Goal: Communication & Community: Answer question/provide support

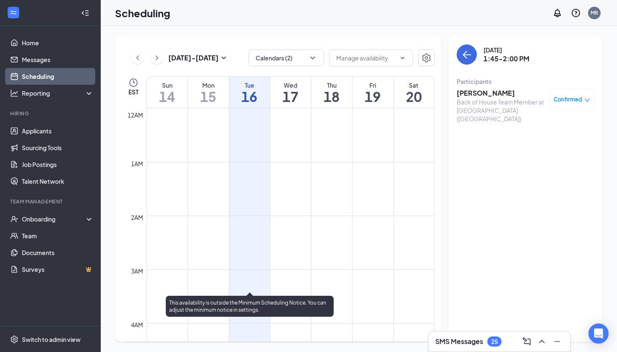
scroll to position [677, 0]
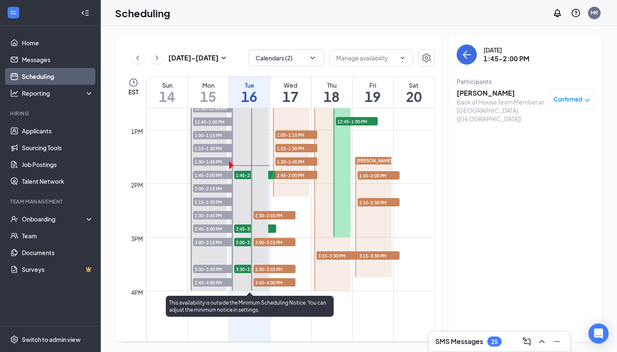
click at [241, 176] on span "1:45-2:00 PM" at bounding box center [255, 175] width 42 height 8
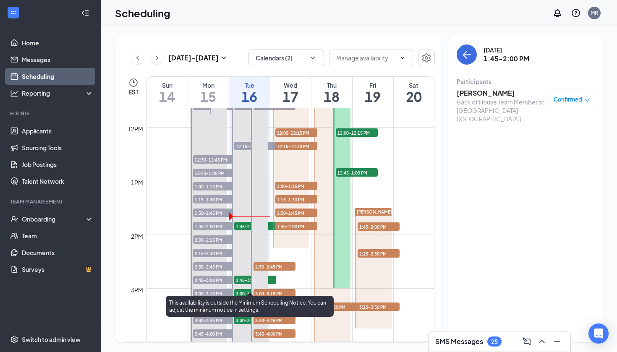
scroll to position [620, 0]
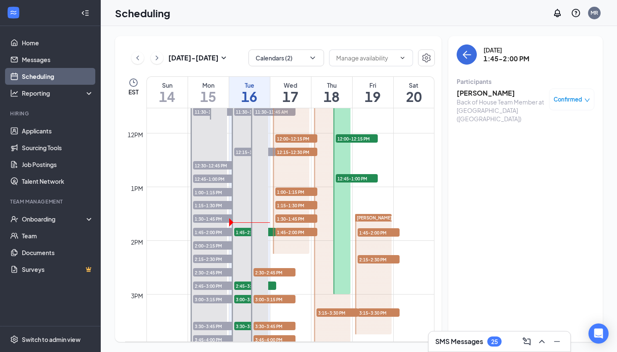
click at [491, 94] on h3 "[PERSON_NAME]" at bounding box center [501, 93] width 88 height 9
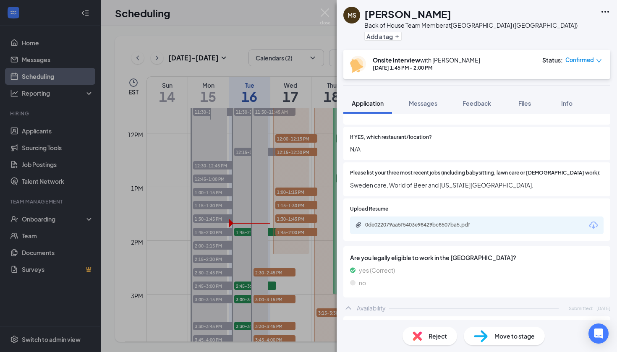
scroll to position [275, 0]
click at [370, 221] on div "0de022079aa5f5403e98429bc8507ba5.pdf" at bounding box center [424, 224] width 118 height 7
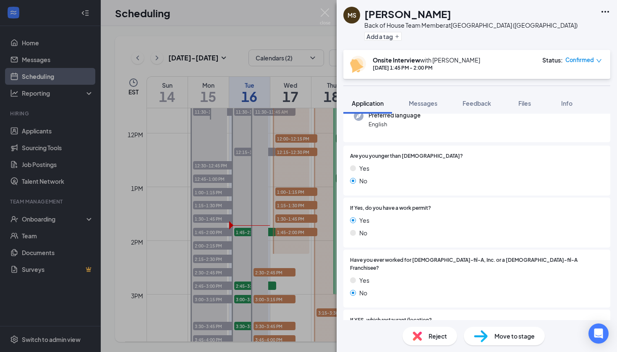
scroll to position [92, 0]
click at [326, 17] on img at bounding box center [325, 16] width 11 height 16
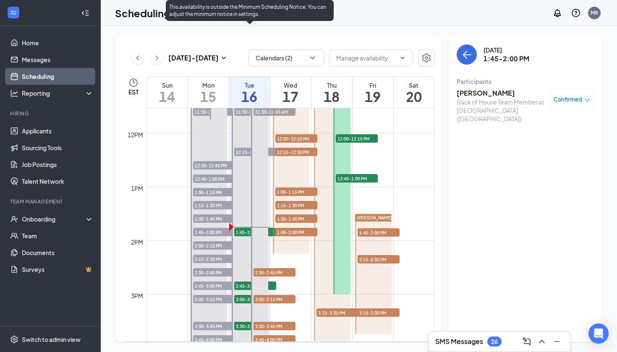
click at [242, 287] on span "2:45-3:00 PM" at bounding box center [255, 286] width 42 height 8
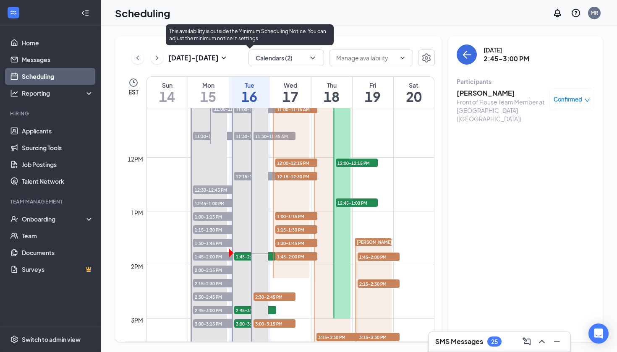
click at [233, 177] on div at bounding box center [250, 211] width 37 height 322
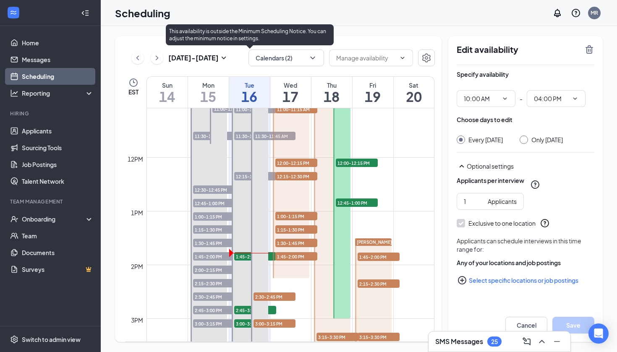
click at [243, 176] on span "12:15-12:30 PM" at bounding box center [255, 176] width 42 height 8
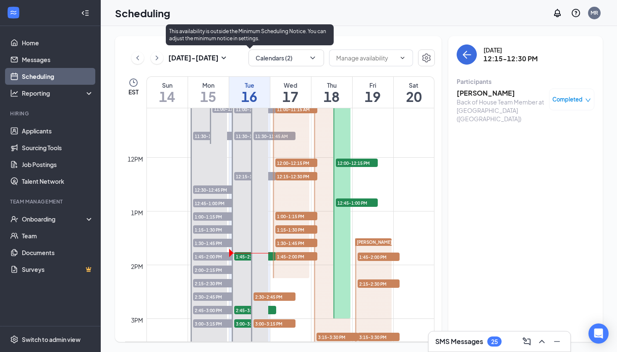
click at [243, 133] on span "11:30-11:45 AM" at bounding box center [255, 136] width 42 height 8
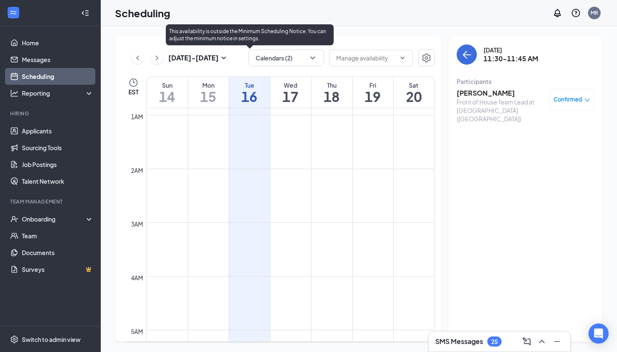
scroll to position [33, 0]
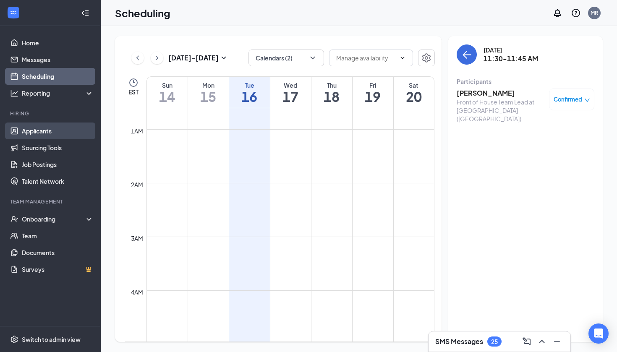
click at [44, 134] on link "Applicants" at bounding box center [58, 131] width 72 height 17
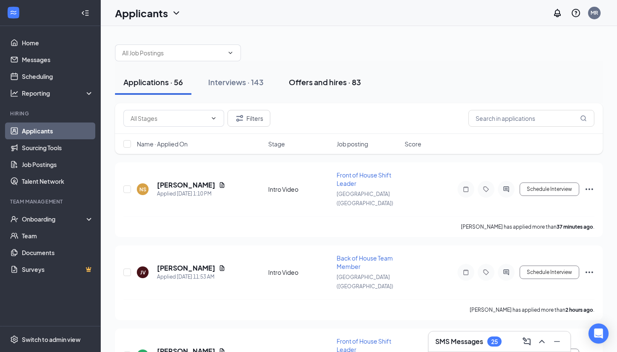
click at [343, 76] on button "Offers and hires · 83" at bounding box center [325, 82] width 89 height 25
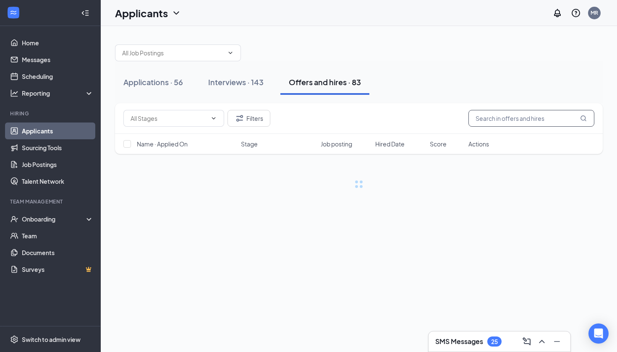
click at [515, 119] on input "text" at bounding box center [532, 118] width 126 height 17
type input "[PERSON_NAME]"
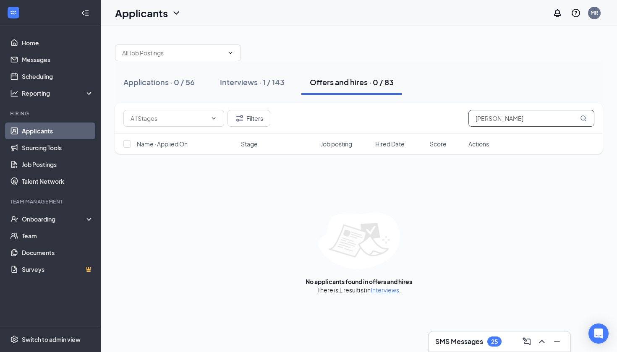
click at [499, 115] on input "[PERSON_NAME]" at bounding box center [532, 118] width 126 height 17
click at [498, 116] on input "[PERSON_NAME]" at bounding box center [532, 118] width 126 height 17
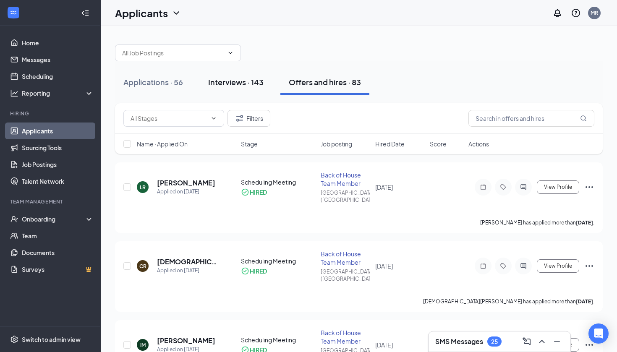
click at [240, 87] on button "Interviews · 143" at bounding box center [236, 82] width 72 height 25
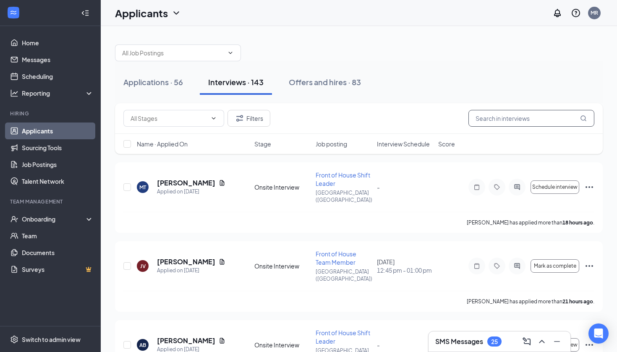
click at [490, 121] on input "text" at bounding box center [532, 118] width 126 height 17
paste input "[PERSON_NAME]"
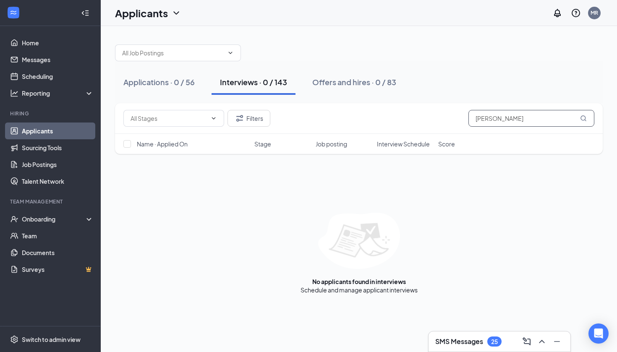
type input "[PERSON_NAME]"
drag, startPoint x: 490, startPoint y: 60, endPoint x: 373, endPoint y: 82, distance: 119.8
click at [373, 83] on div "Offers and hires · 0 / 83" at bounding box center [354, 82] width 84 height 11
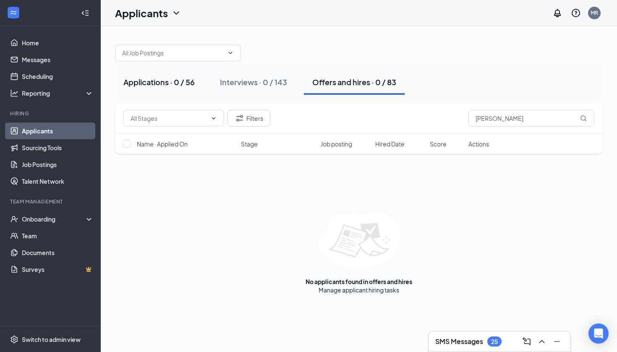
click at [147, 84] on div "Applications · 0 / 56" at bounding box center [158, 82] width 71 height 11
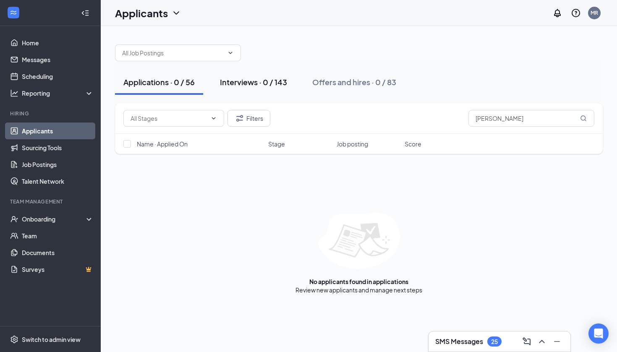
click at [272, 85] on div "Interviews · 0 / 143" at bounding box center [253, 82] width 67 height 11
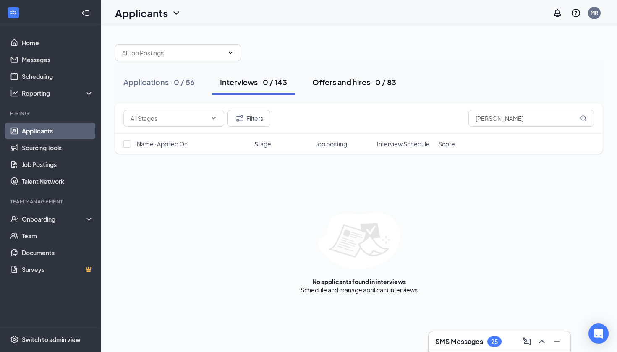
click at [354, 74] on button "Offers and hires · 0 / 83" at bounding box center [354, 82] width 101 height 25
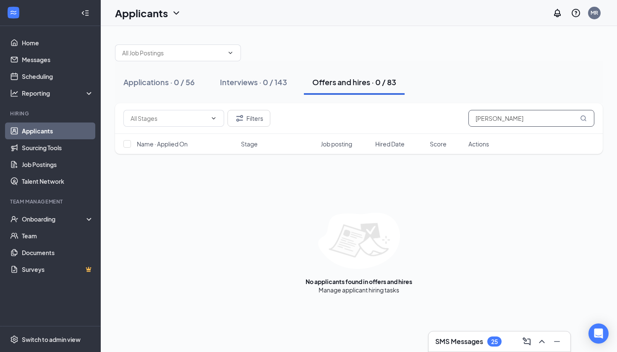
click at [494, 120] on input "[PERSON_NAME]" at bounding box center [532, 118] width 126 height 17
type input "i"
type input "l"
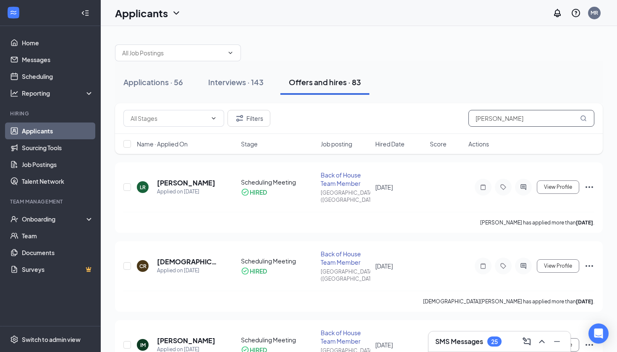
type input "[PERSON_NAME]"
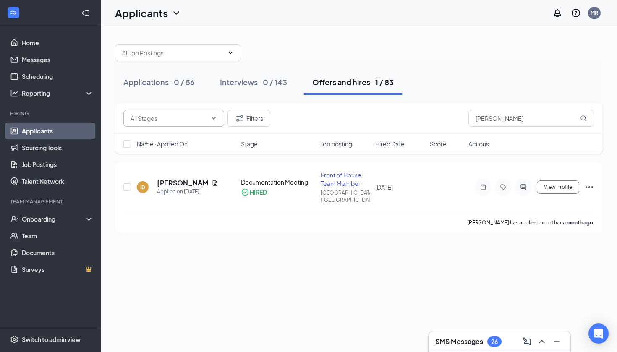
click at [213, 117] on icon "ChevronDown" at bounding box center [213, 118] width 7 height 7
click at [557, 118] on input "[PERSON_NAME]" at bounding box center [532, 118] width 126 height 17
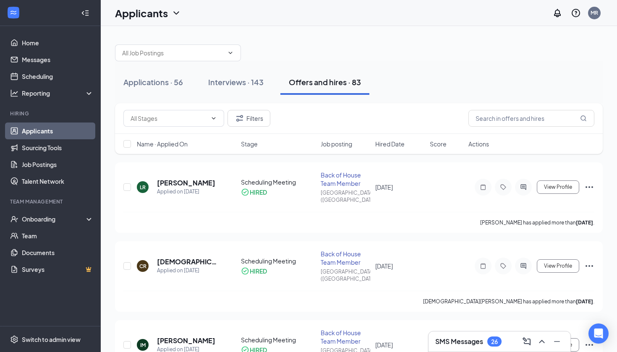
click at [441, 115] on div "Filters" at bounding box center [358, 118] width 471 height 17
click at [212, 124] on span at bounding box center [173, 118] width 101 height 17
click at [203, 114] on input "text" at bounding box center [169, 118] width 76 height 9
click at [424, 102] on div "Applications · 56 Interviews · 143 Offers and hires · 83" at bounding box center [359, 82] width 488 height 42
click at [246, 124] on button "Filters" at bounding box center [249, 118] width 43 height 17
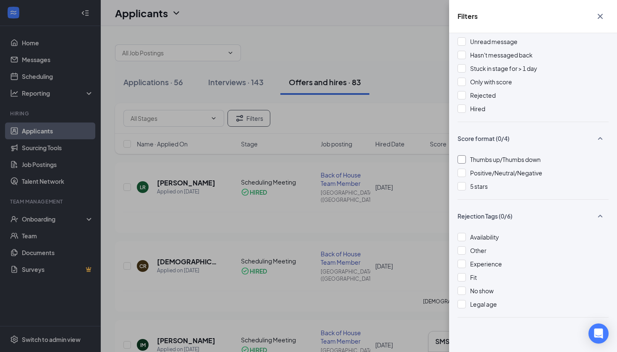
scroll to position [29, 0]
click at [598, 14] on icon "Cross" at bounding box center [601, 16] width 10 height 10
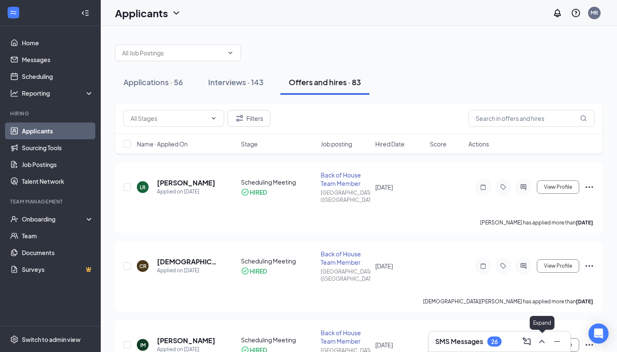
click at [542, 341] on icon "ChevronUp" at bounding box center [541, 341] width 5 height 3
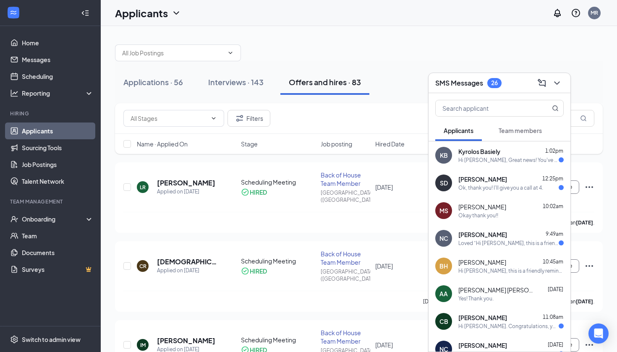
scroll to position [0, 0]
click at [517, 179] on div "[PERSON_NAME] 12:25pm" at bounding box center [511, 179] width 105 height 8
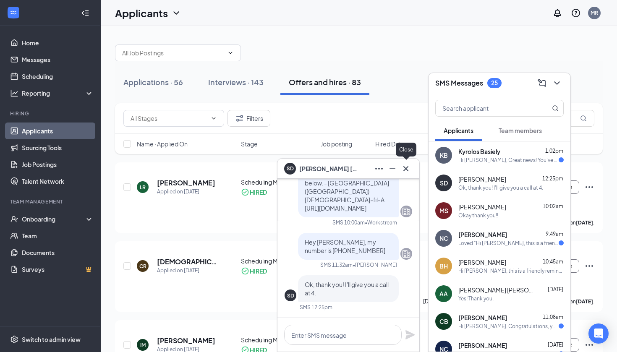
click at [407, 173] on icon "Cross" at bounding box center [406, 169] width 10 height 10
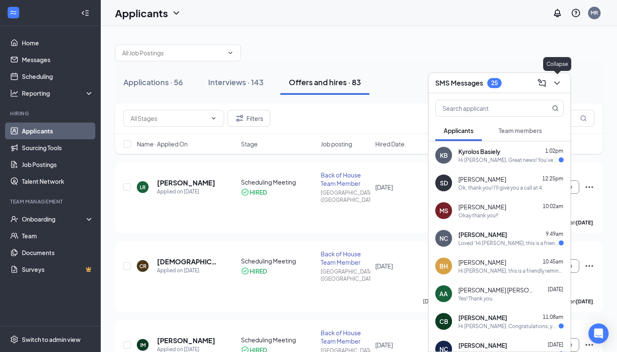
click at [557, 85] on icon "ChevronDown" at bounding box center [557, 83] width 10 height 10
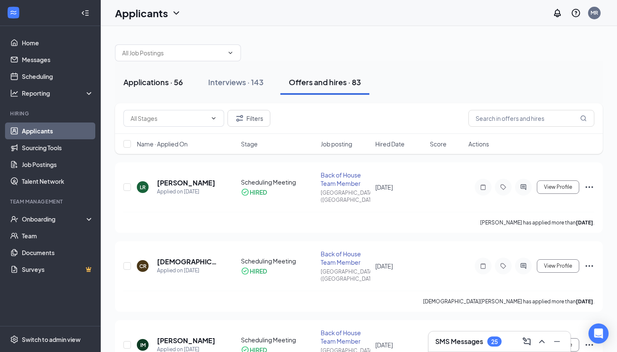
click at [172, 91] on button "Applications · 56" at bounding box center [153, 82] width 76 height 25
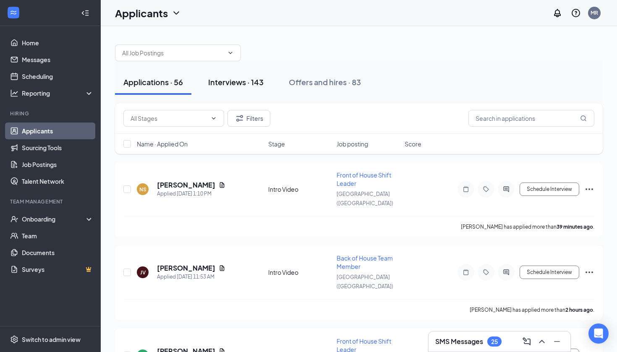
click at [263, 82] on div "Interviews · 143" at bounding box center [235, 82] width 55 height 11
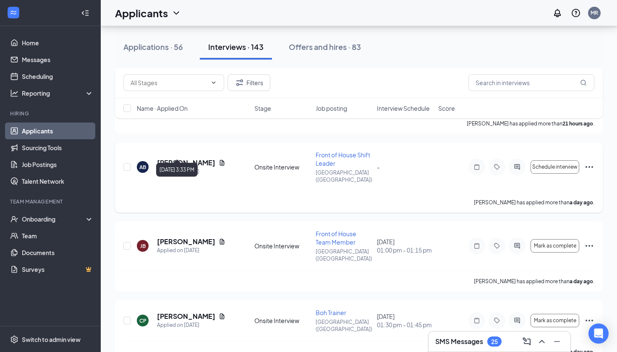
scroll to position [180, 0]
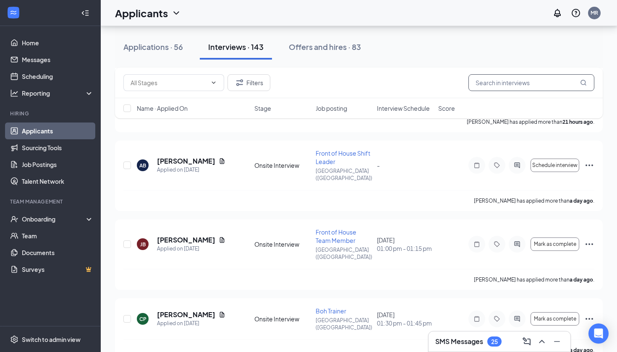
click at [521, 82] on input "text" at bounding box center [532, 82] width 126 height 17
type input "t"
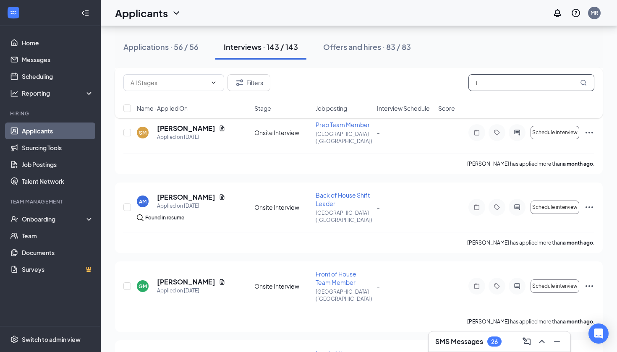
scroll to position [10350, 0]
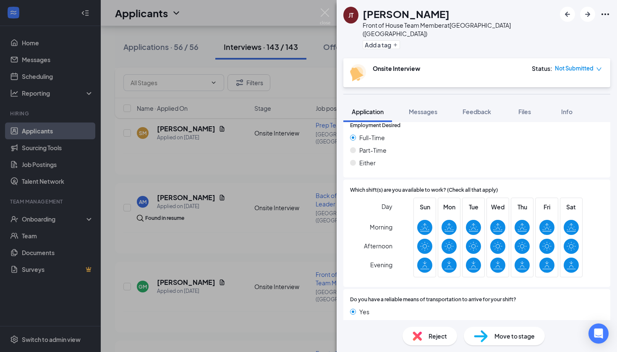
scroll to position [539, 0]
click at [427, 108] on span "Messages" at bounding box center [423, 112] width 29 height 8
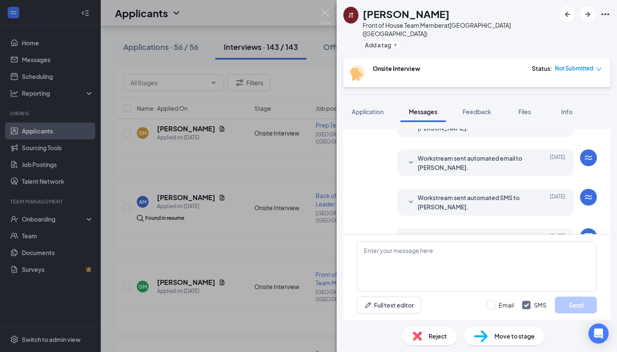
scroll to position [232, 0]
click at [410, 198] on icon "SmallChevronDown" at bounding box center [411, 203] width 10 height 10
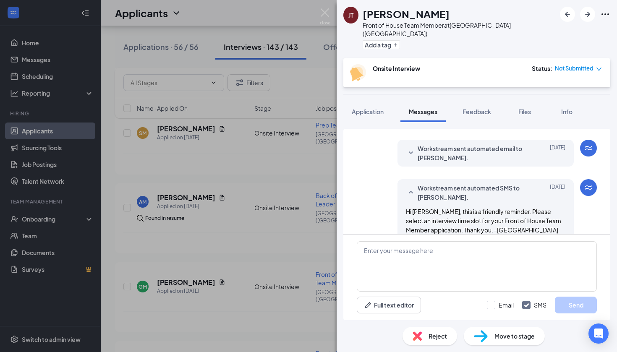
scroll to position [238, 0]
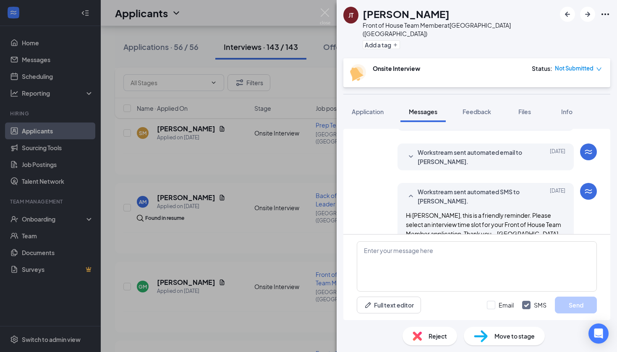
click at [417, 163] on div "Workstream sent automated email to [PERSON_NAME]. [DATE] Hi [PERSON_NAME], This…" at bounding box center [477, 159] width 240 height 31
click at [415, 154] on div at bounding box center [411, 157] width 10 height 18
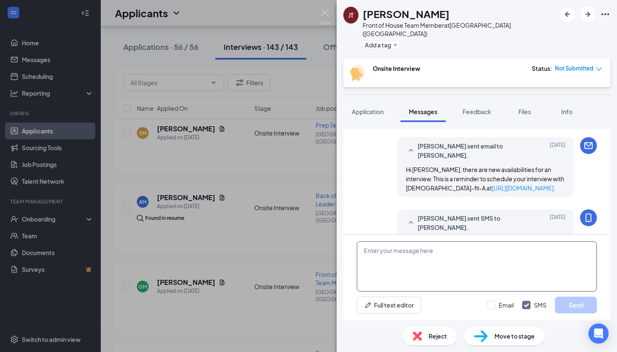
click at [373, 265] on textarea at bounding box center [477, 267] width 240 height 50
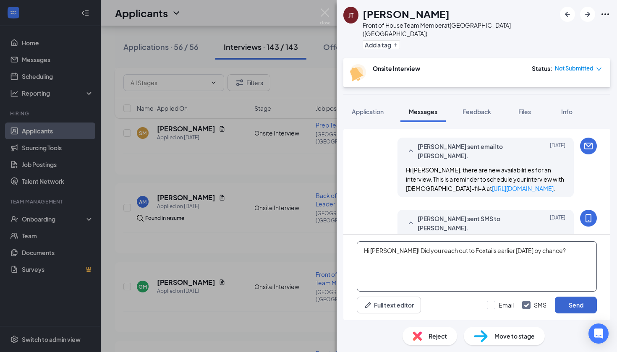
type textarea "Hi [PERSON_NAME]! Did you reach out to Foxtails earlier [DATE] by chance?"
click at [568, 307] on button "Send" at bounding box center [576, 305] width 42 height 17
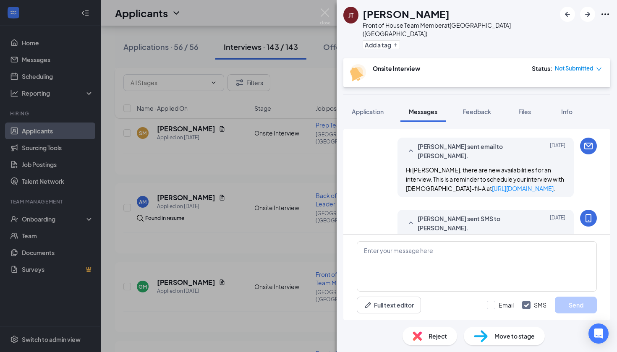
scroll to position [517, 0]
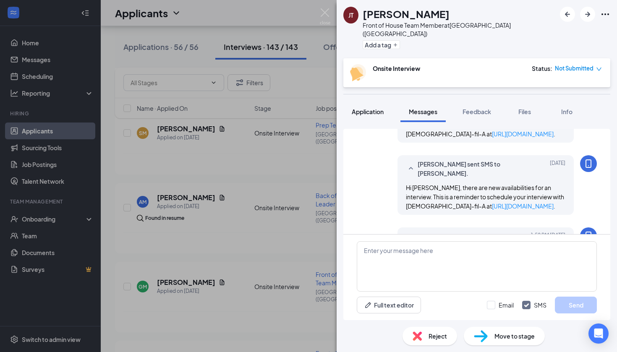
click at [373, 108] on div "Application" at bounding box center [368, 112] width 32 height 8
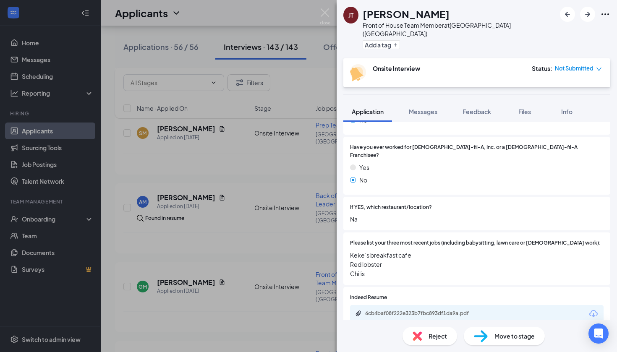
scroll to position [212, 0]
click at [413, 101] on button "Messages" at bounding box center [423, 111] width 45 height 21
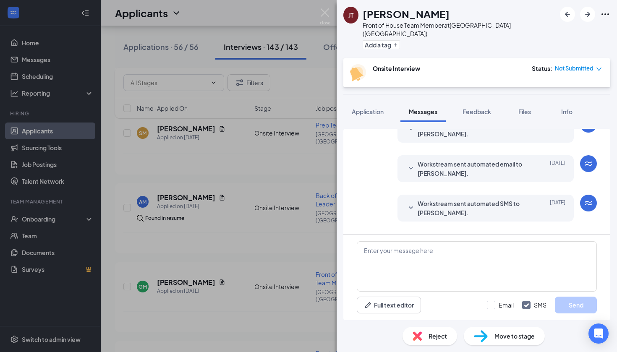
scroll to position [186, 0]
click at [409, 204] on icon "SmallChevronDown" at bounding box center [411, 209] width 10 height 10
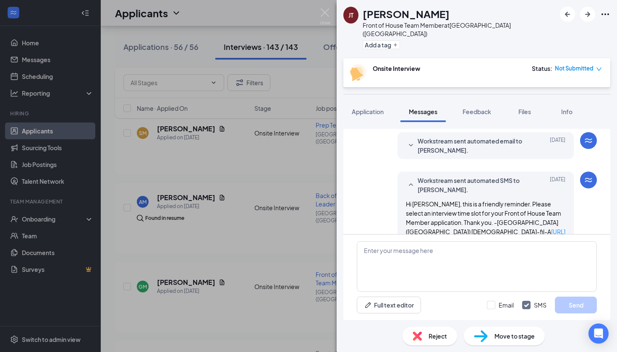
scroll to position [209, 0]
click at [416, 142] on icon "SmallChevronDown" at bounding box center [411, 147] width 10 height 10
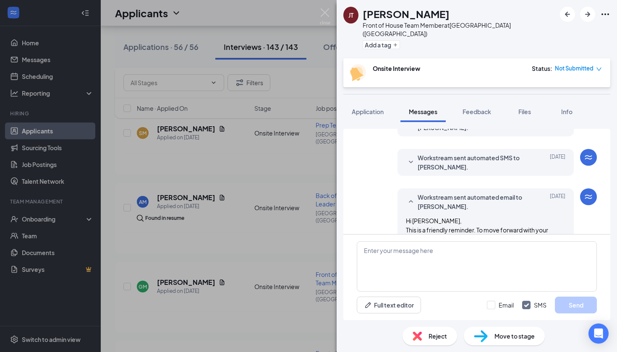
scroll to position [153, 0]
click at [407, 158] on icon "SmallChevronDown" at bounding box center [411, 163] width 10 height 10
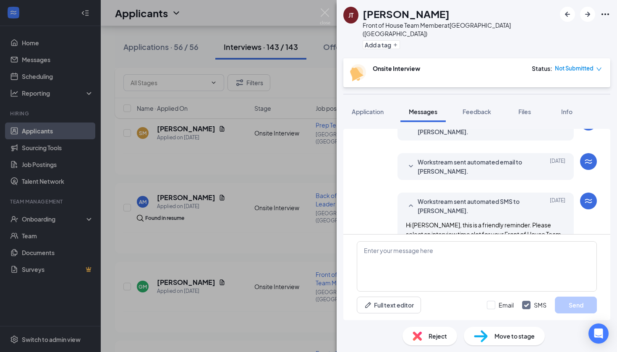
scroll to position [106, 0]
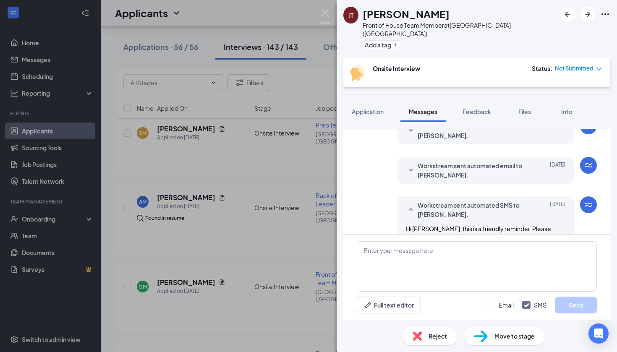
click at [407, 165] on icon "SmallChevronDown" at bounding box center [411, 170] width 10 height 10
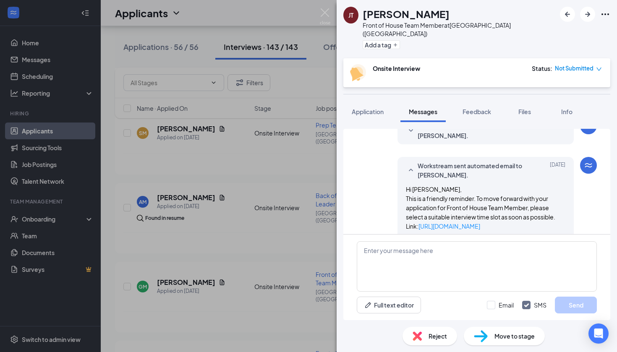
click at [329, 11] on img at bounding box center [325, 16] width 11 height 16
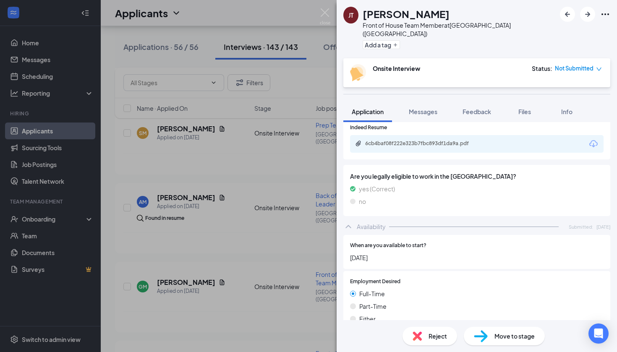
scroll to position [250, 0]
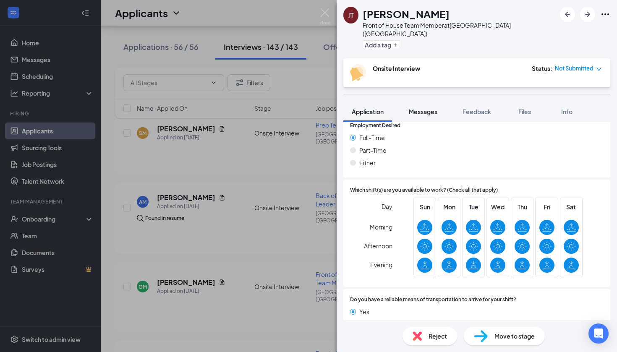
scroll to position [539, 0]
click at [420, 108] on span "Messages" at bounding box center [423, 112] width 29 height 8
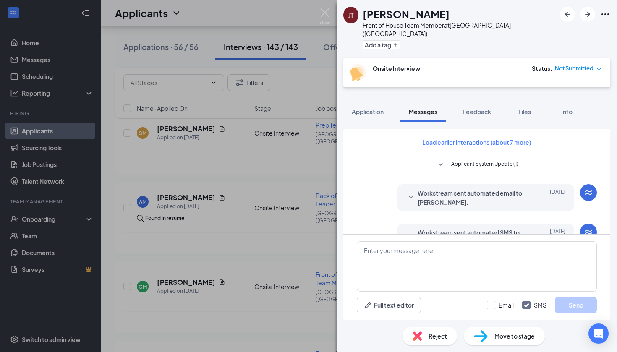
scroll to position [357, 0]
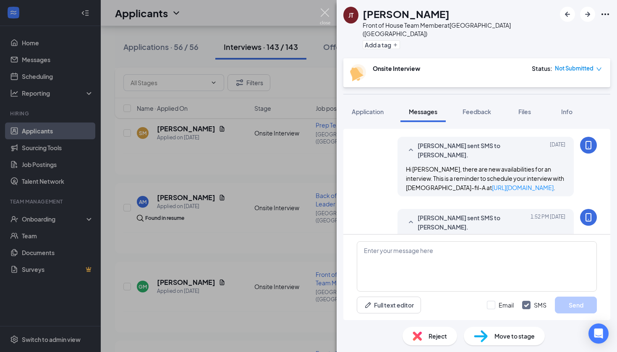
click at [323, 13] on img at bounding box center [325, 16] width 11 height 16
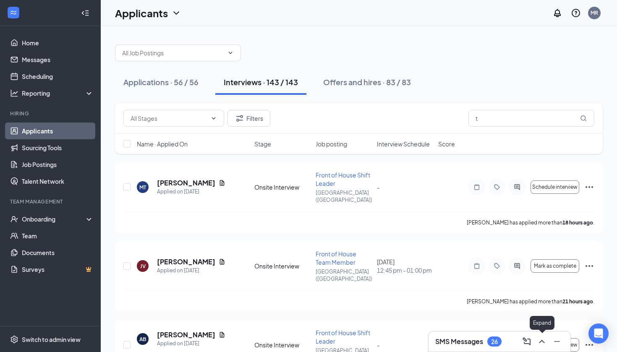
click at [543, 344] on icon "ChevronUp" at bounding box center [542, 342] width 10 height 10
